Goal: Task Accomplishment & Management: Manage account settings

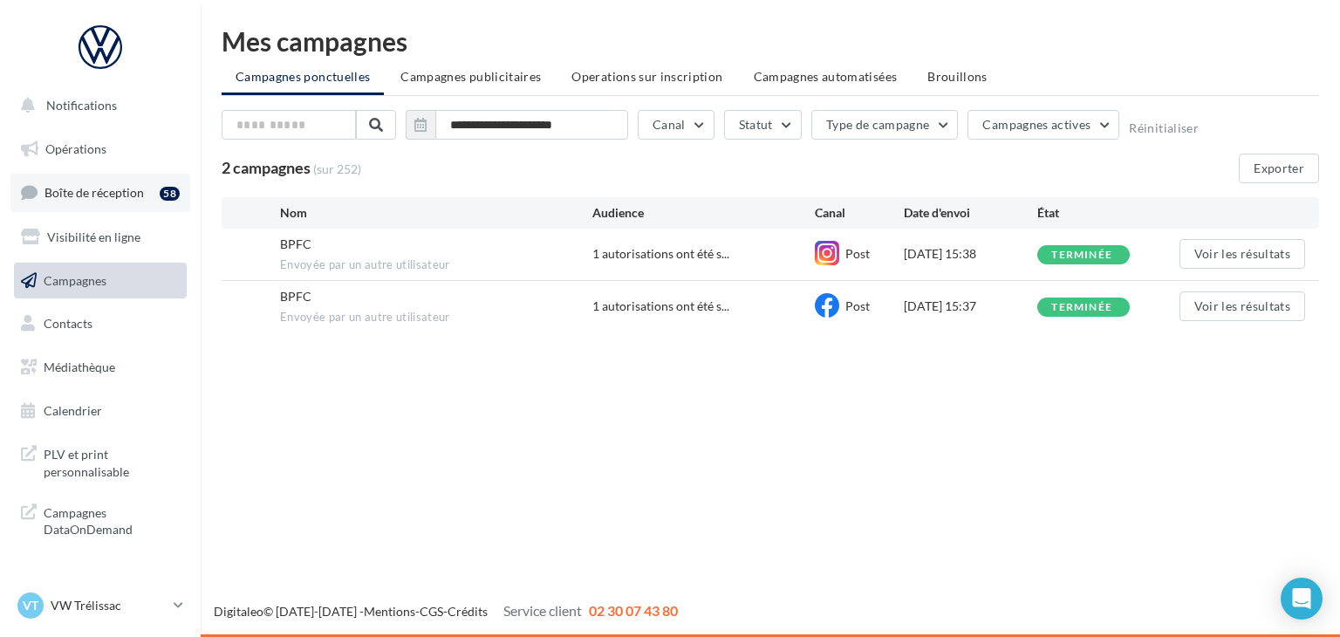
click at [124, 199] on span "Boîte de réception" at bounding box center [93, 192] width 99 height 15
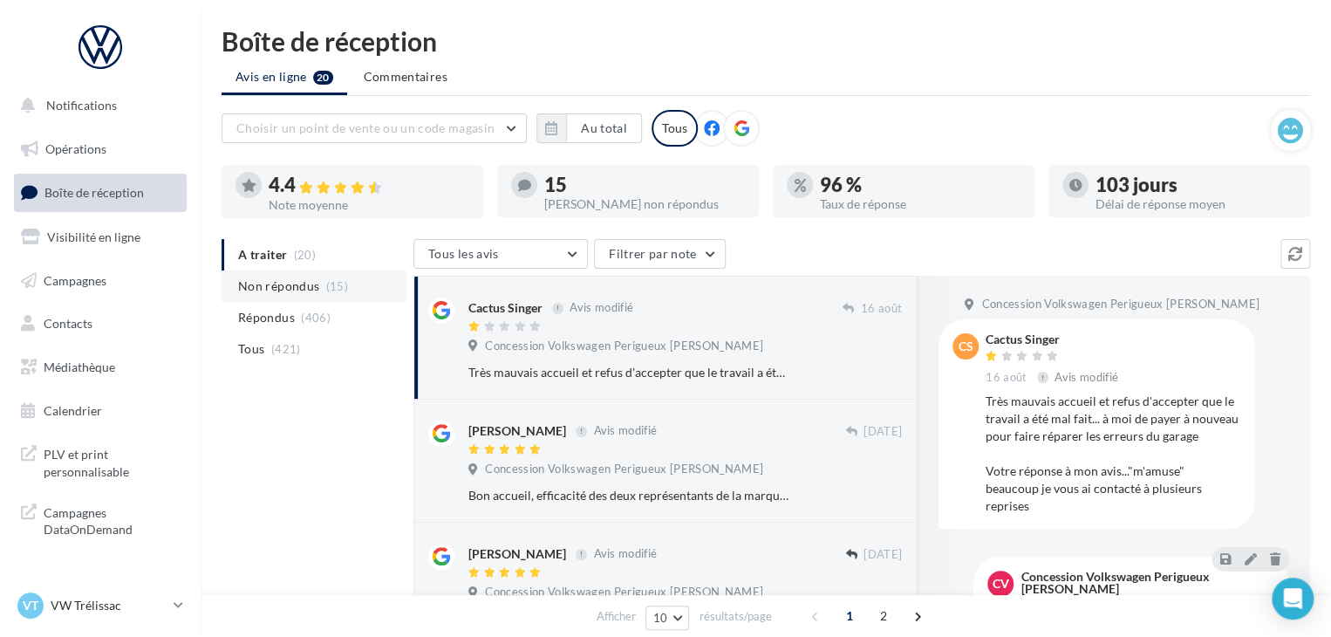
click at [327, 291] on span "(15)" at bounding box center [337, 286] width 22 height 14
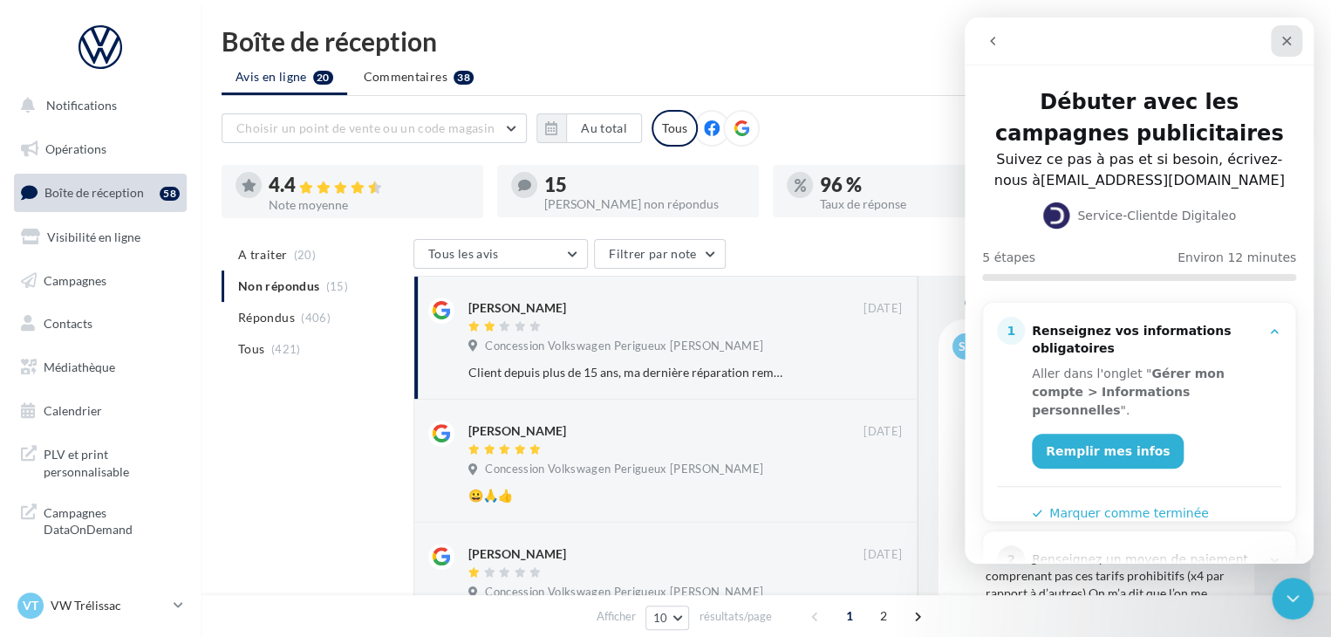
click at [1289, 43] on icon "Fermer" at bounding box center [1287, 41] width 14 height 14
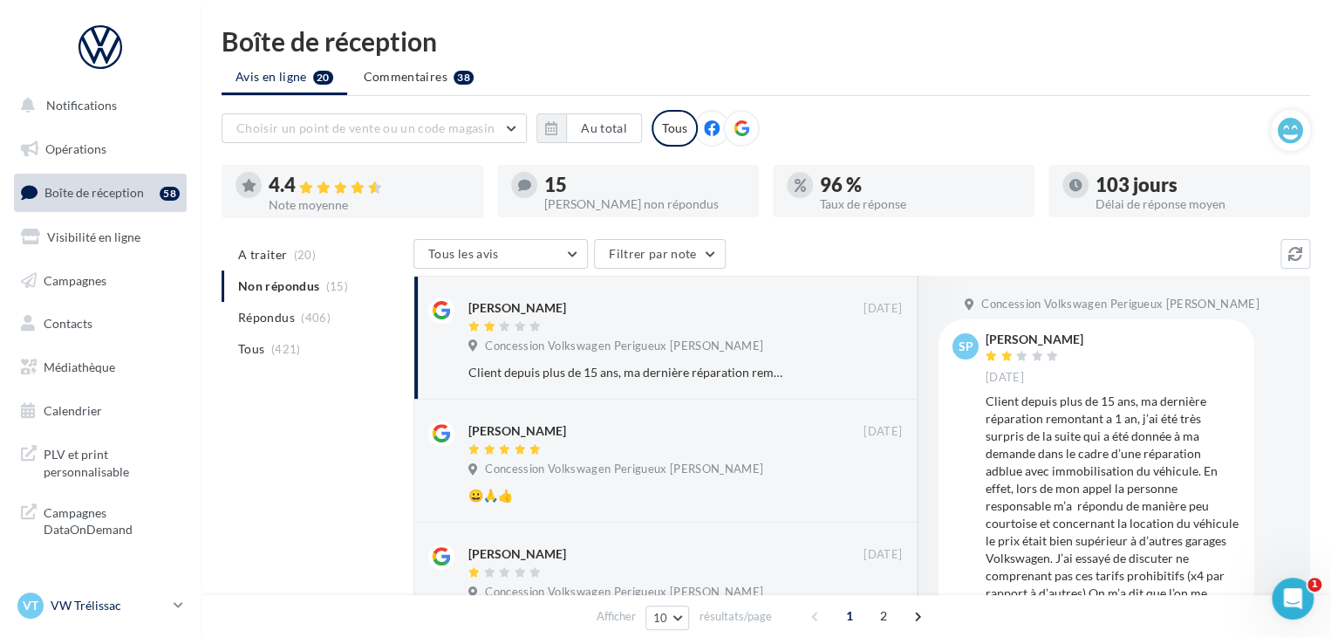
click at [168, 604] on link "VT VW Trélissac vw-lasa-24750" at bounding box center [100, 605] width 173 height 33
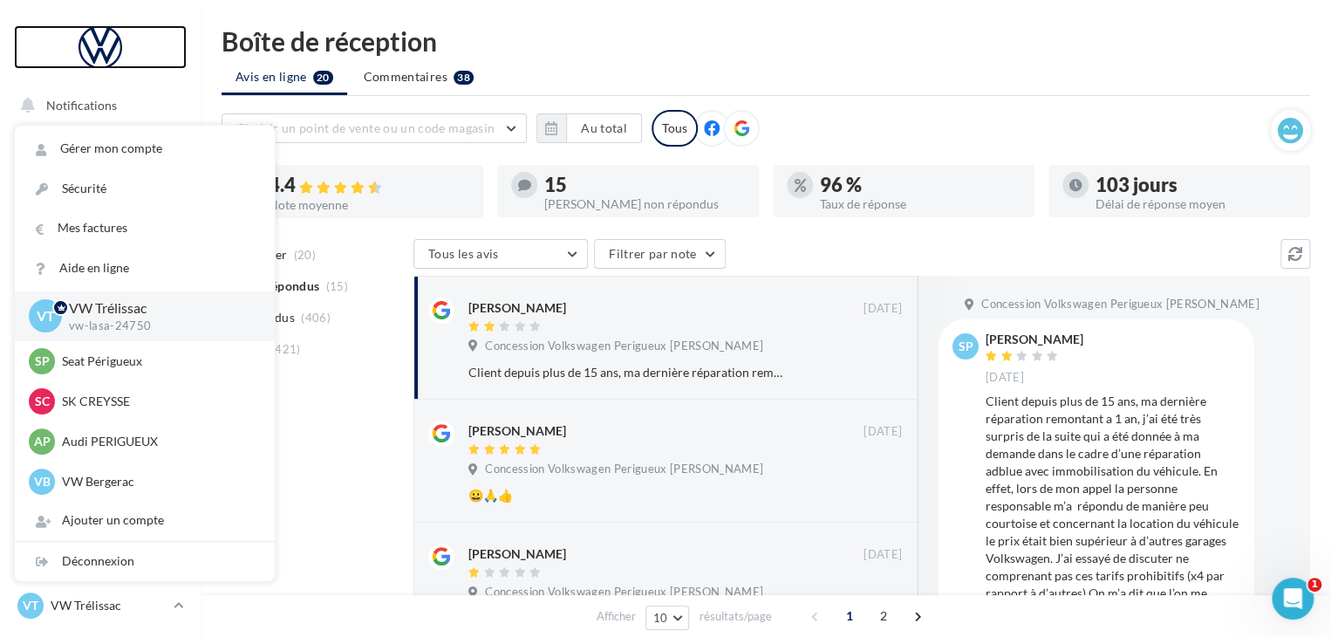
click at [171, 49] on link at bounding box center [100, 47] width 173 height 44
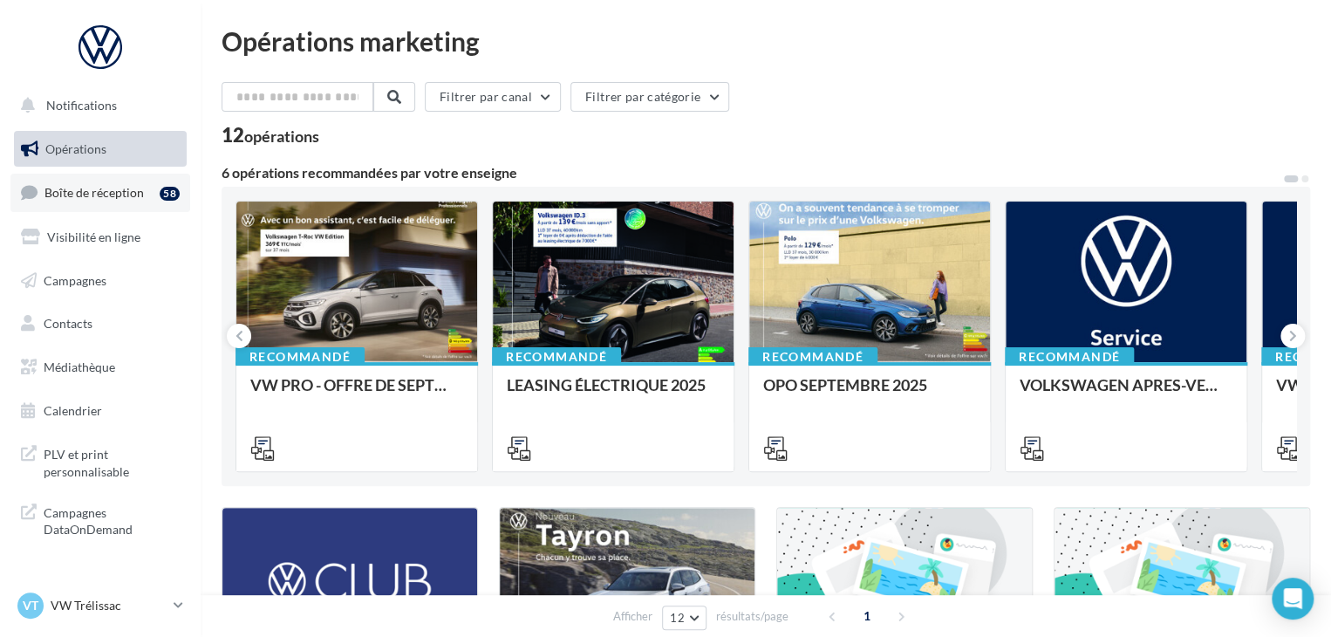
click at [92, 189] on span "Boîte de réception" at bounding box center [93, 192] width 99 height 15
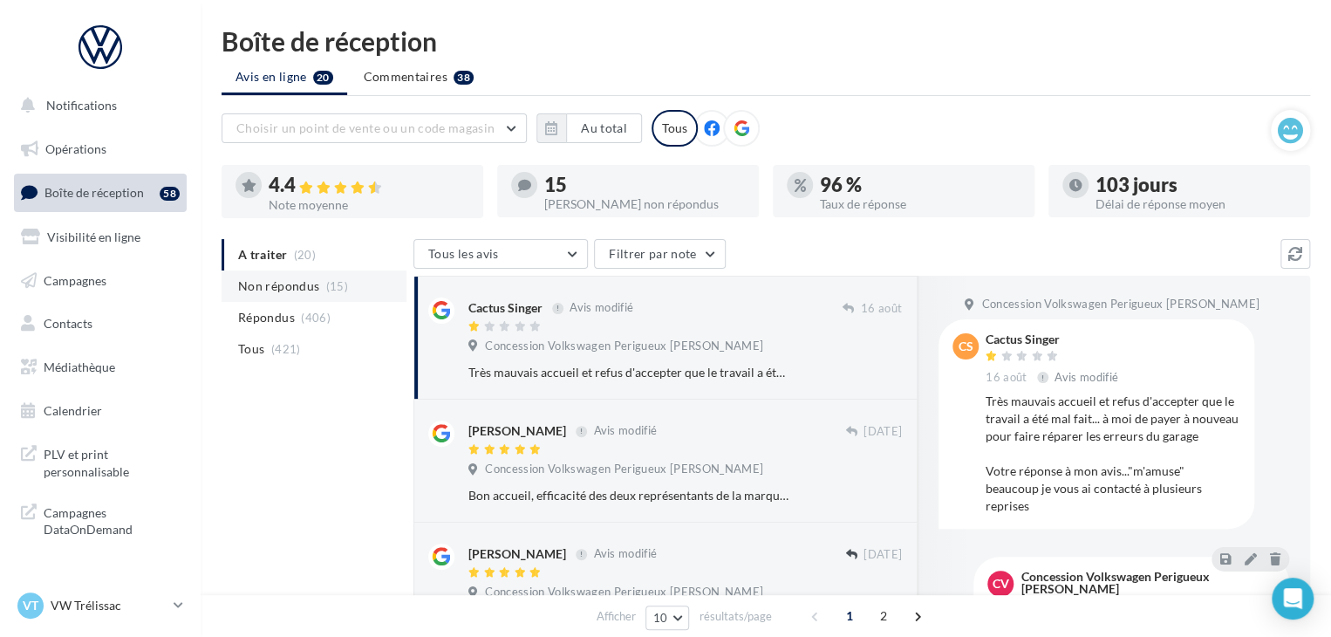
click at [294, 282] on span "Non répondus" at bounding box center [278, 285] width 81 height 17
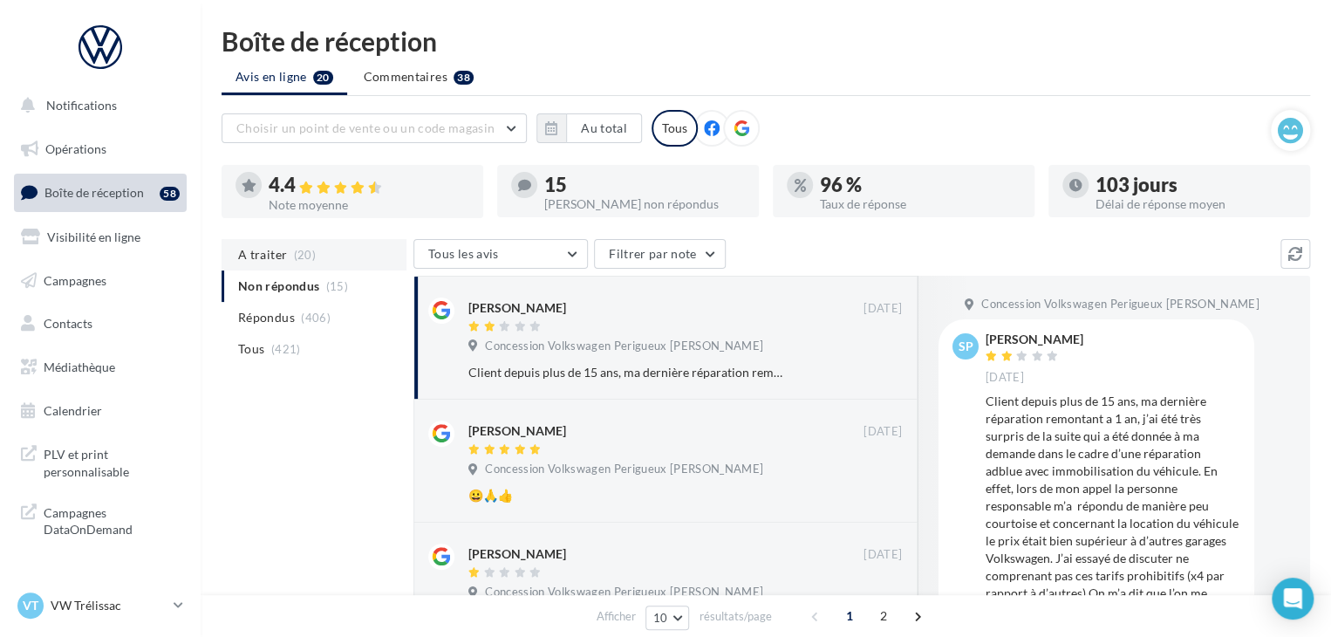
click at [292, 240] on li "A traiter (20)" at bounding box center [314, 254] width 185 height 31
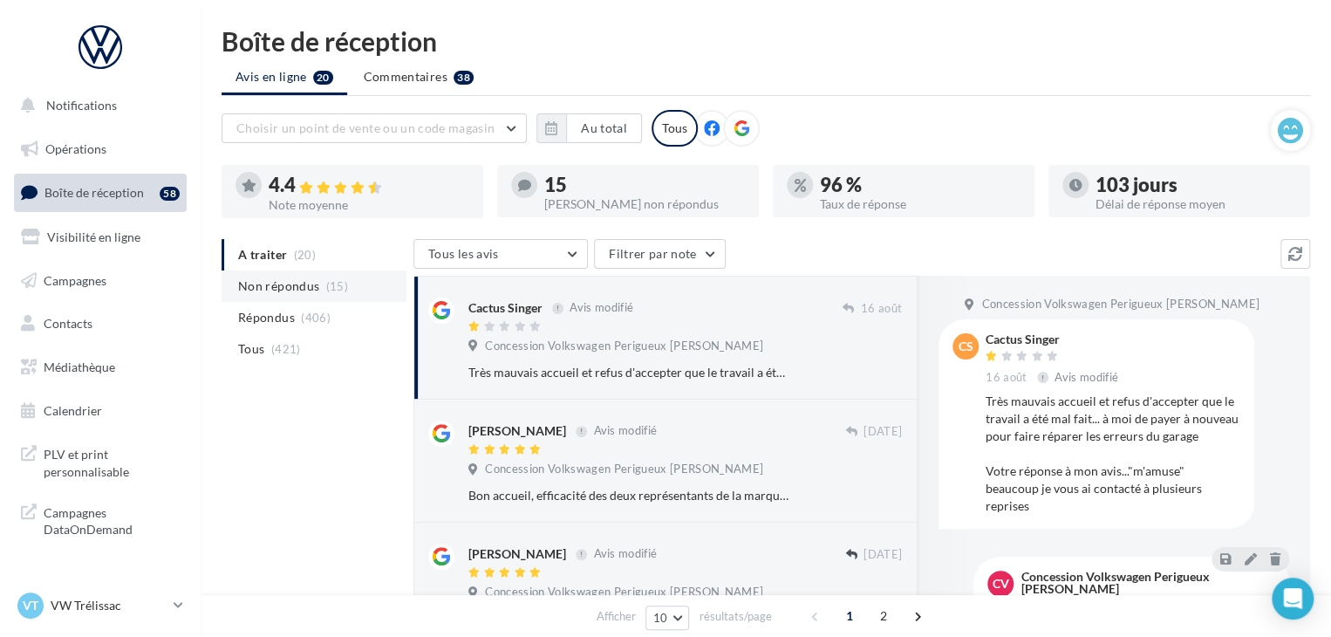
click at [288, 282] on span "Non répondus" at bounding box center [278, 285] width 81 height 17
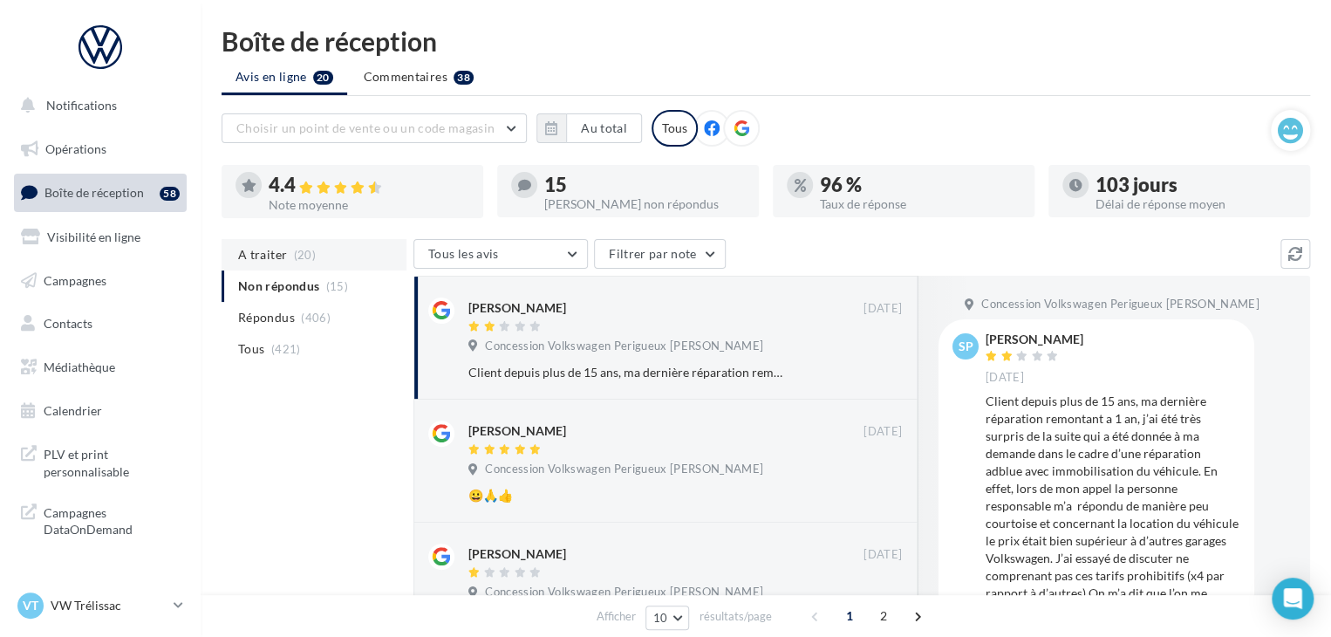
click at [294, 259] on span "(20)" at bounding box center [305, 255] width 22 height 14
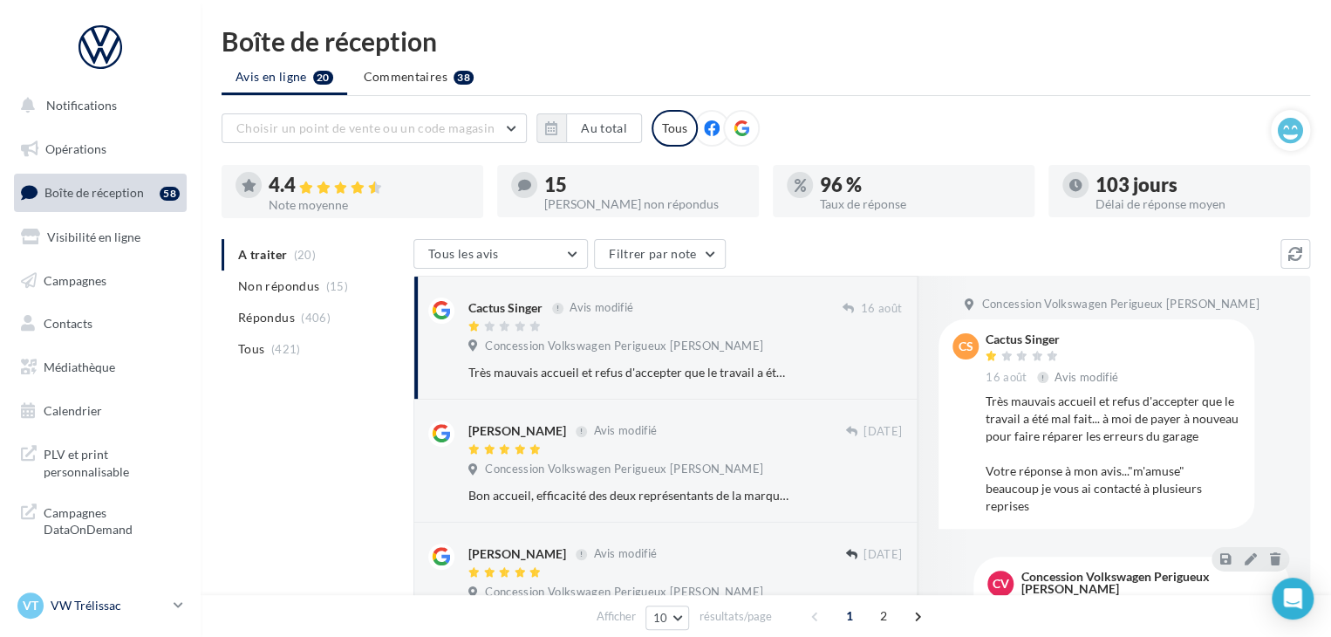
click at [112, 597] on p "VW Trélissac" at bounding box center [109, 605] width 116 height 17
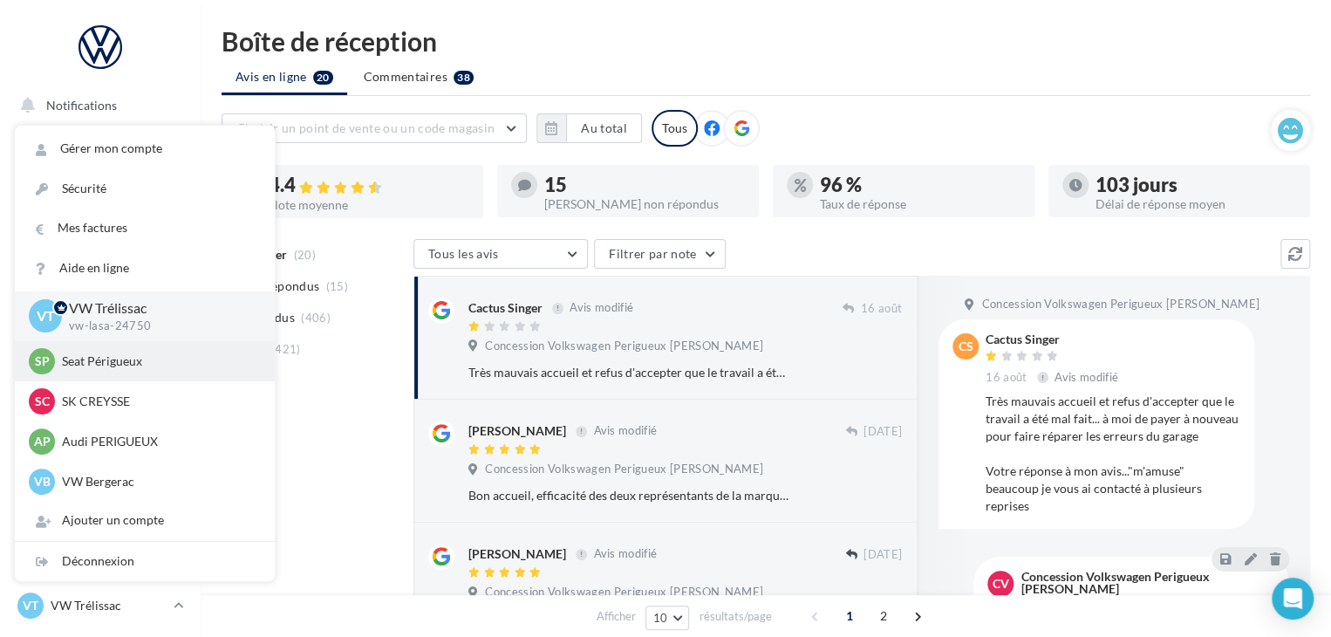
scroll to position [40, 0]
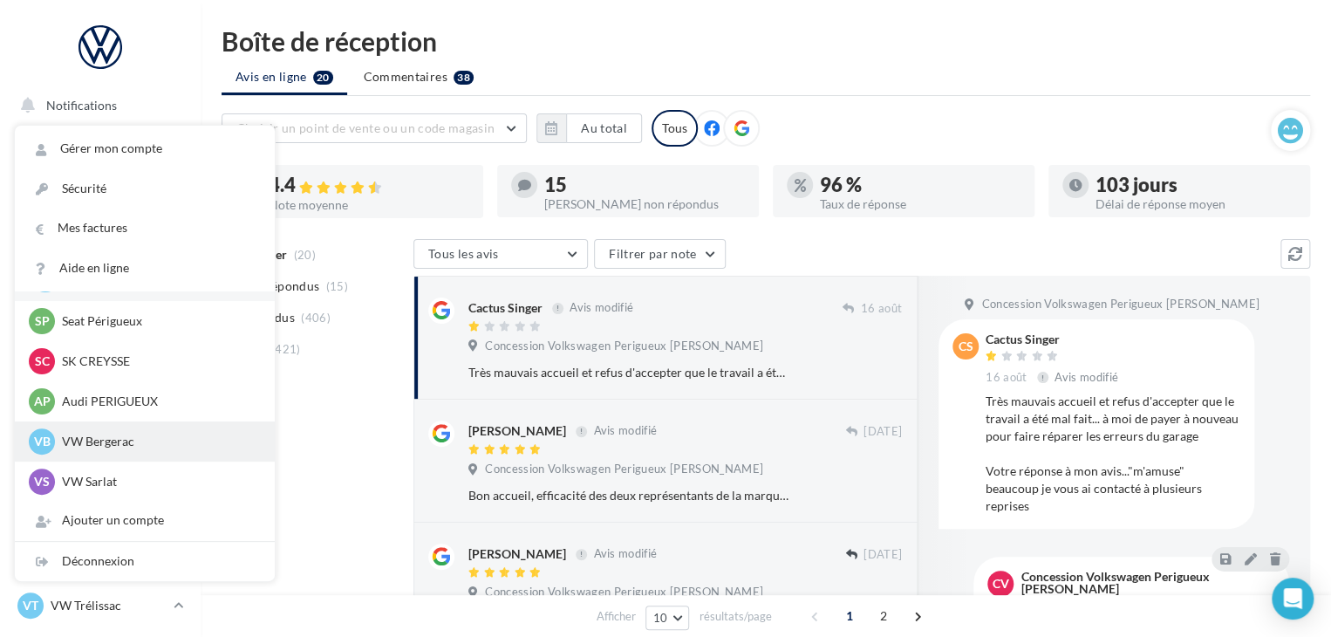
click at [123, 444] on p "VW Bergerac" at bounding box center [158, 441] width 192 height 17
